Goal: Information Seeking & Learning: Check status

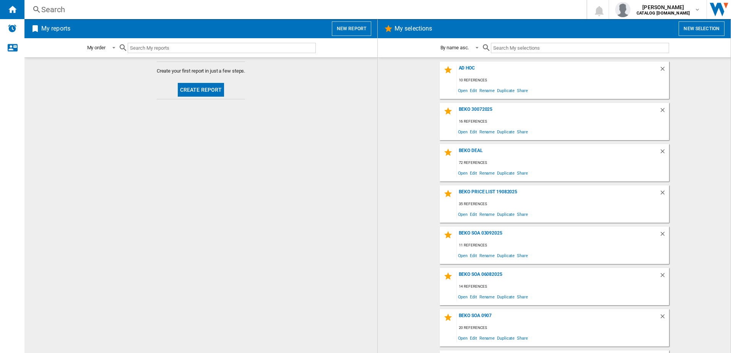
click at [139, 10] on div "Search" at bounding box center [304, 9] width 526 height 11
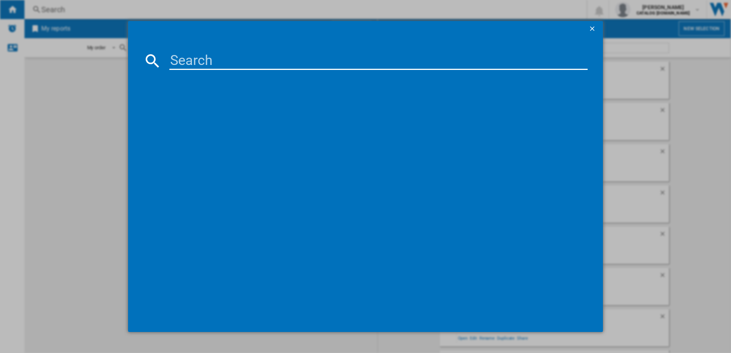
paste input "SA2844HIX"
type input "SA2844HIX"
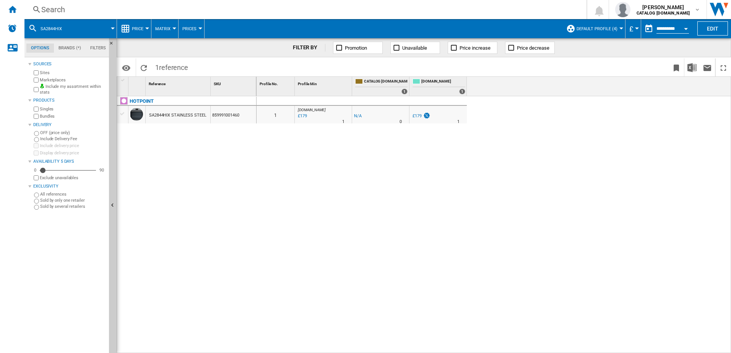
click at [596, 28] on span "Default profile (4)" at bounding box center [597, 28] width 41 height 5
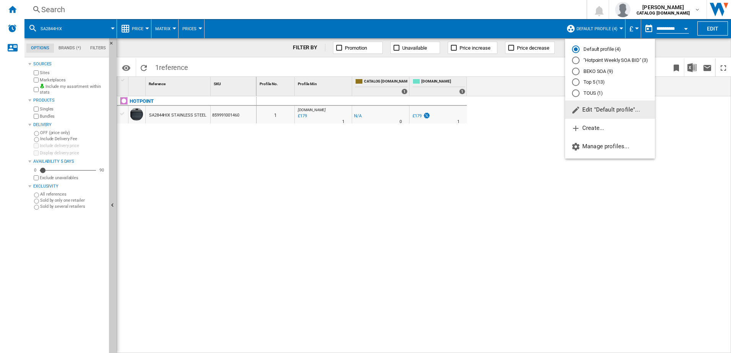
click at [594, 83] on md-radio-button "Top 5 (13)" at bounding box center [610, 82] width 76 height 7
